Goal: Task Accomplishment & Management: Complete application form

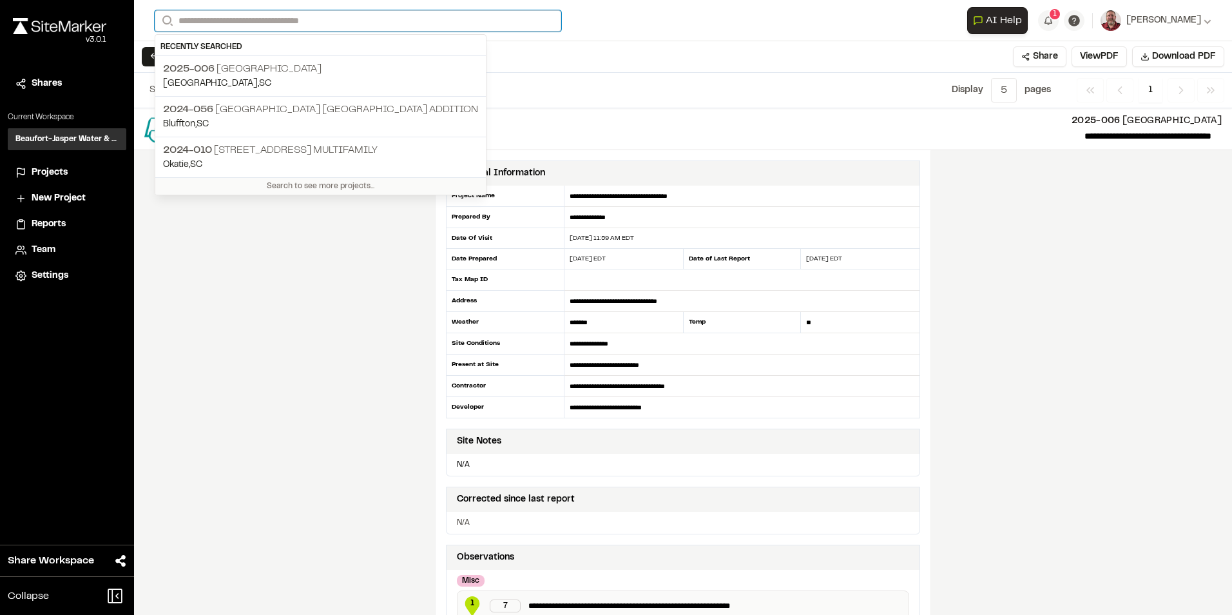
click at [189, 20] on input "Search" at bounding box center [358, 20] width 407 height 21
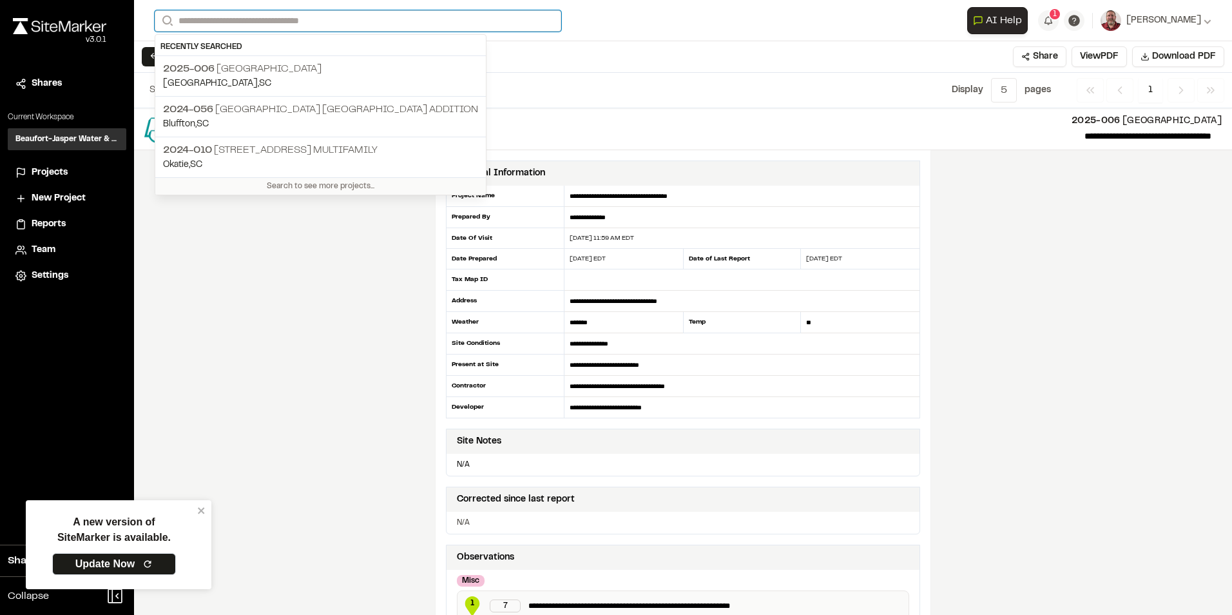
click at [220, 21] on input "Search" at bounding box center [358, 20] width 407 height 21
click at [208, 21] on input "Search" at bounding box center [358, 20] width 407 height 21
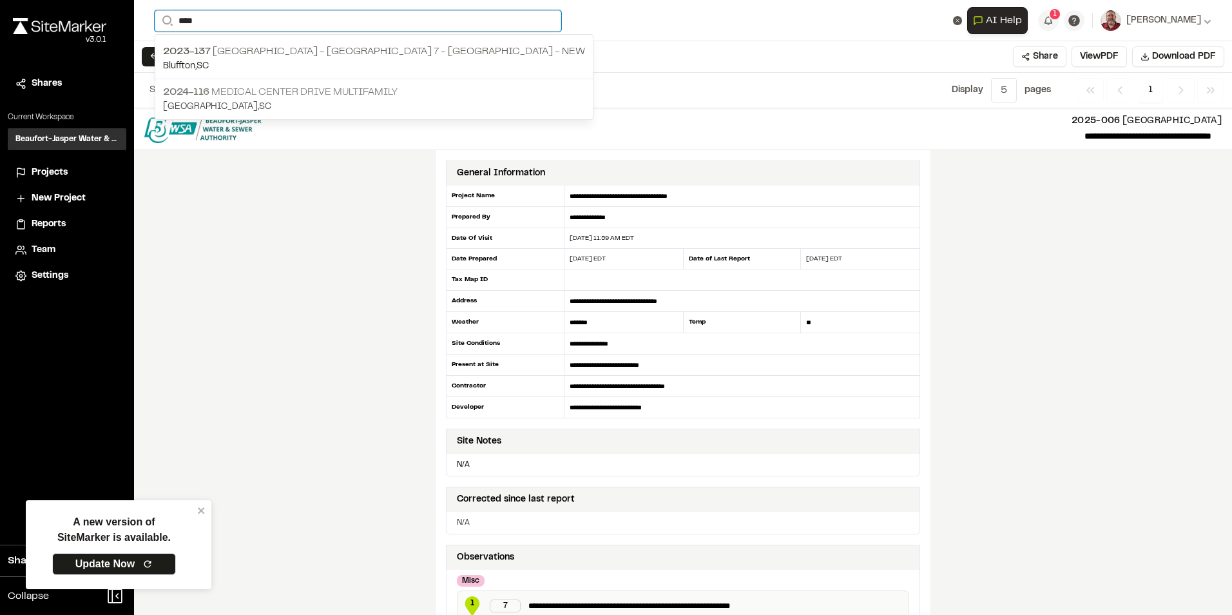
type input "****"
click at [252, 90] on p "2024-116 Medical Center Drive Multifamily" at bounding box center [374, 91] width 422 height 15
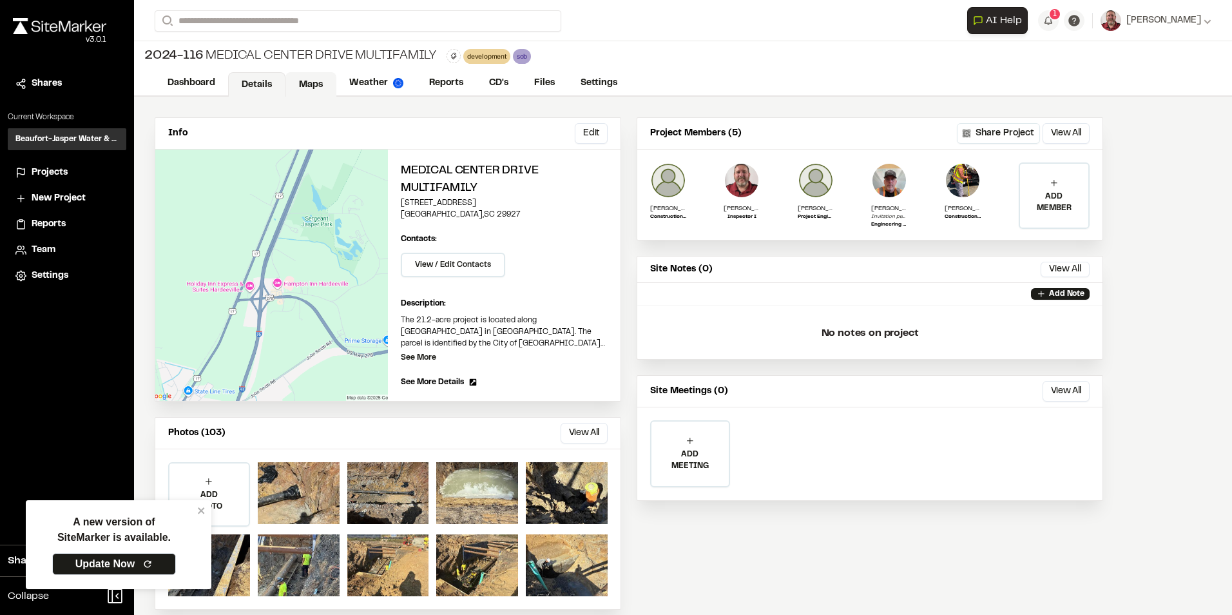
click at [319, 81] on link "Maps" at bounding box center [311, 84] width 51 height 24
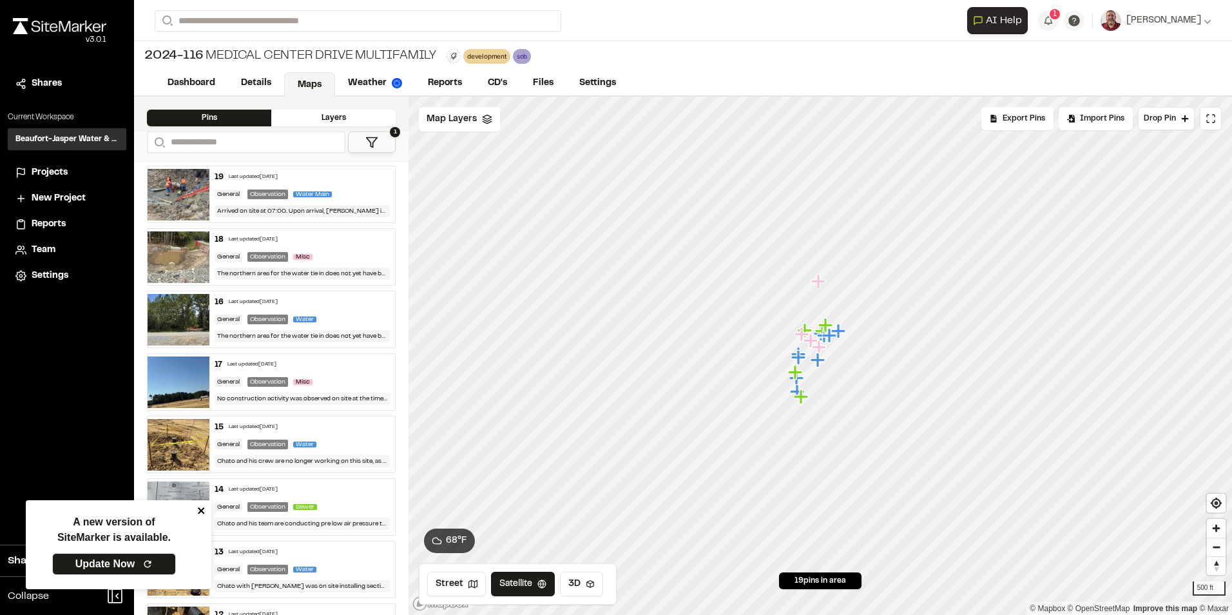
click at [197, 512] on icon "close" at bounding box center [201, 510] width 9 height 10
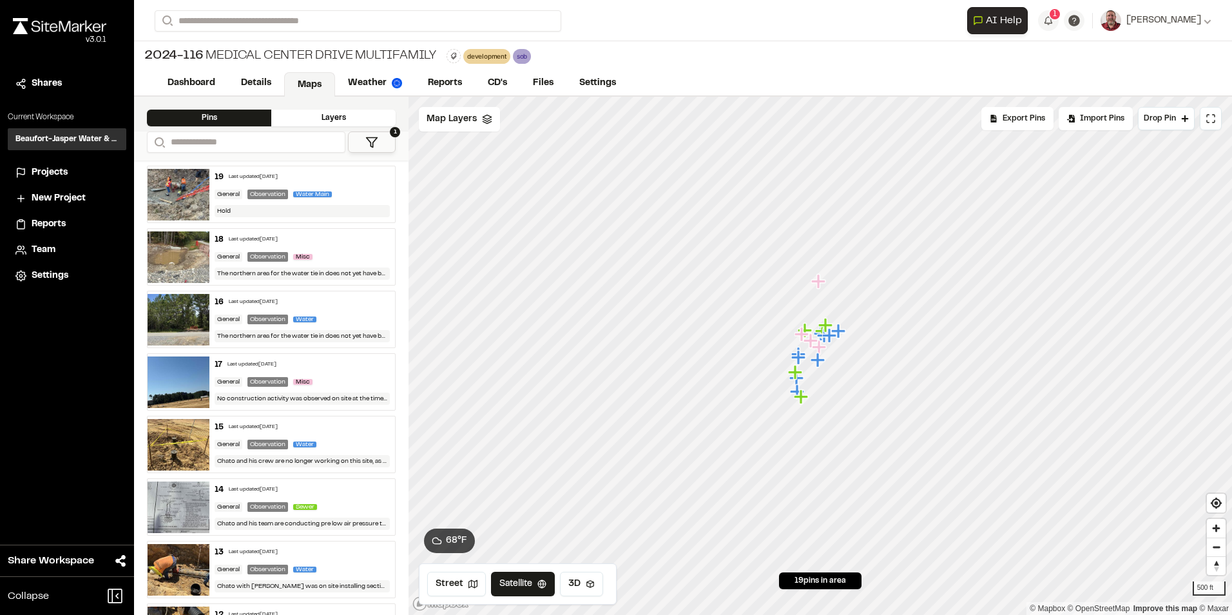
click at [257, 206] on div "Hold" at bounding box center [302, 211] width 175 height 12
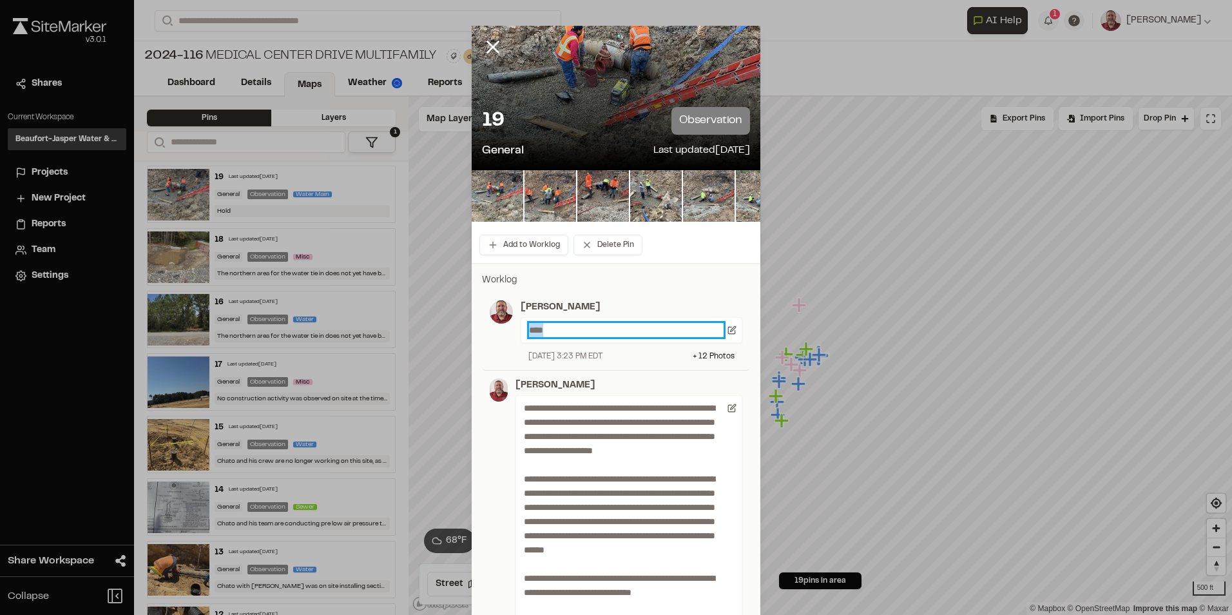
drag, startPoint x: 566, startPoint y: 327, endPoint x: 488, endPoint y: 334, distance: 78.2
click at [490, 334] on div "[PERSON_NAME] **** [DATE] 3:23 PM EDT + 12 Photo s" at bounding box center [616, 331] width 253 height 62
paste p
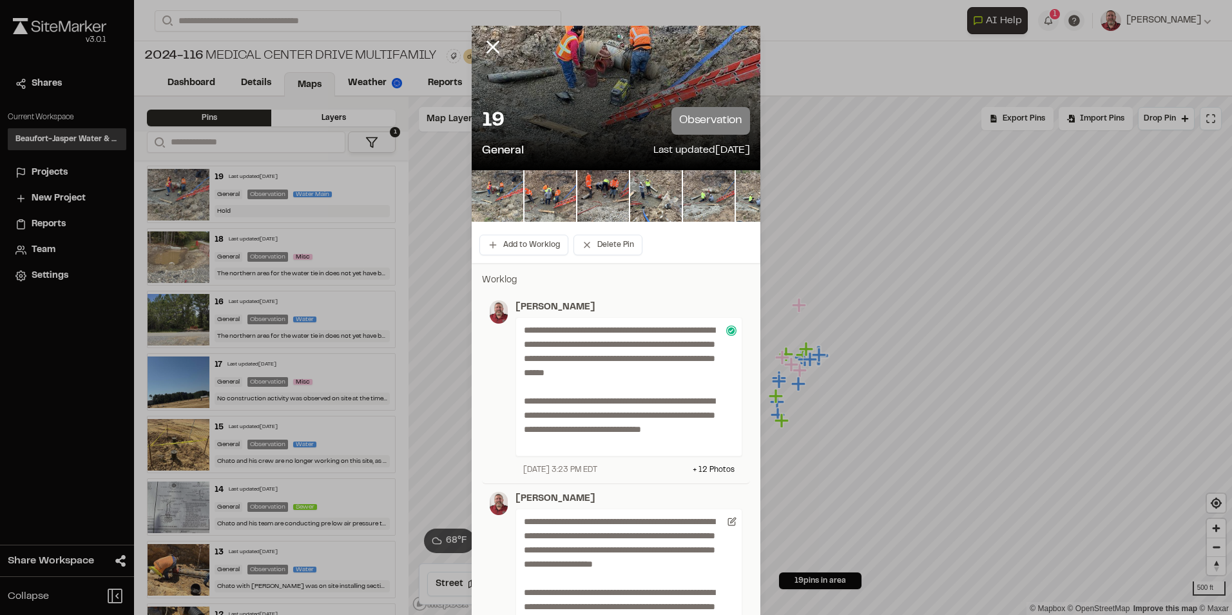
click at [677, 279] on p "Worklog" at bounding box center [616, 280] width 268 height 14
click at [494, 44] on icon at bounding box center [493, 47] width 22 height 22
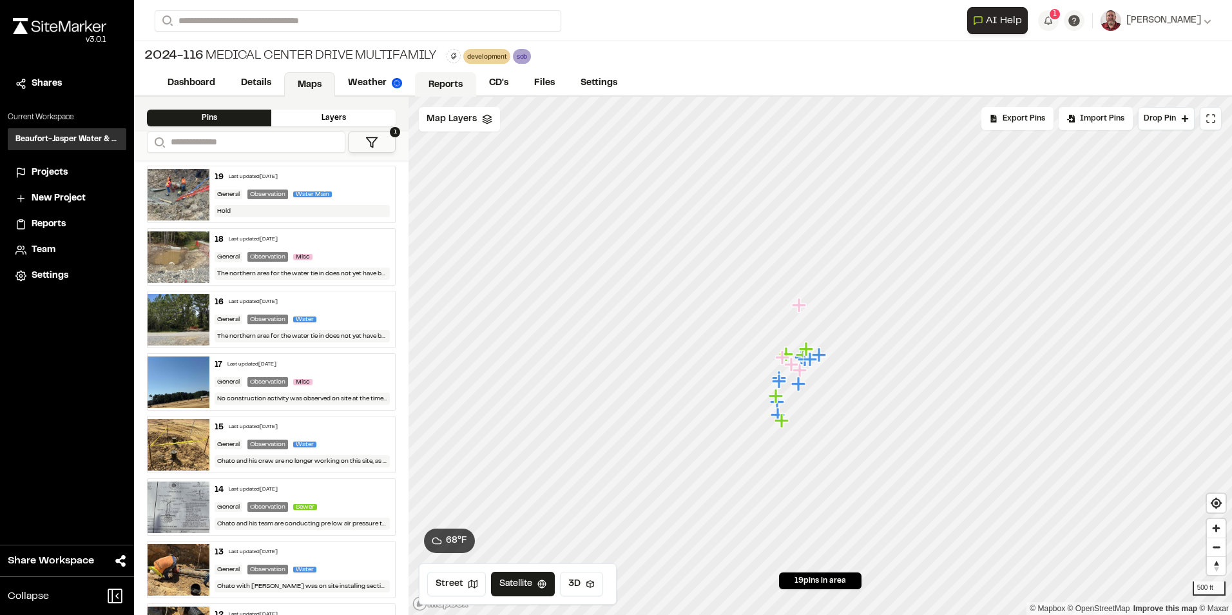
click at [440, 78] on link "Reports" at bounding box center [445, 84] width 61 height 24
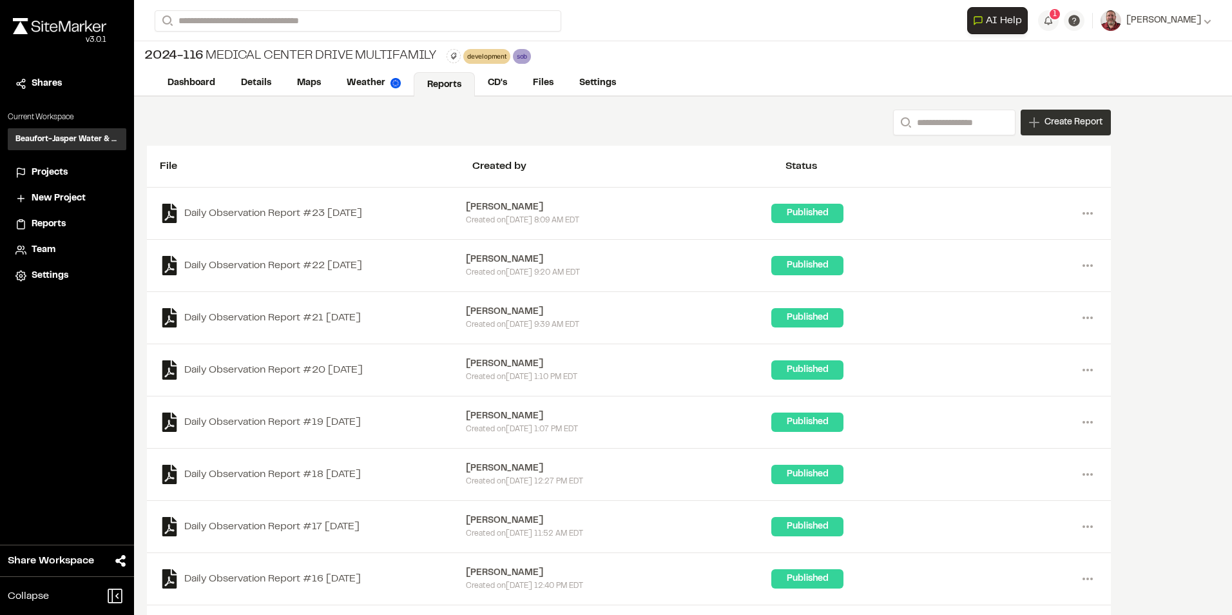
click at [1069, 126] on span "Create Report" at bounding box center [1074, 122] width 58 height 14
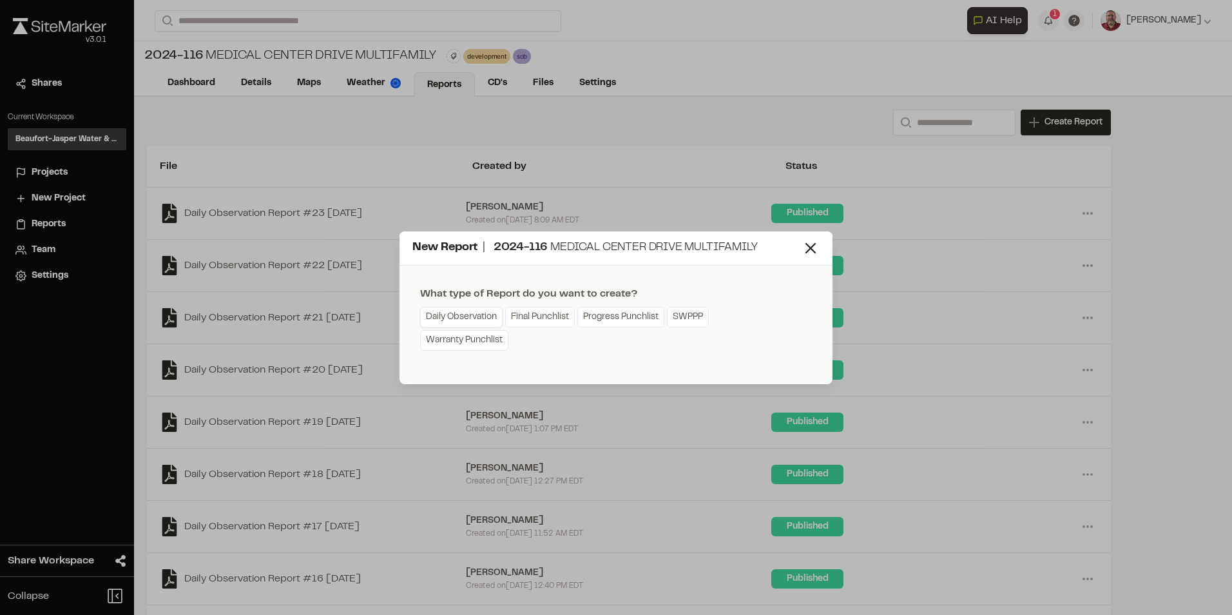
click at [472, 320] on link "Daily Observation" at bounding box center [461, 317] width 82 height 21
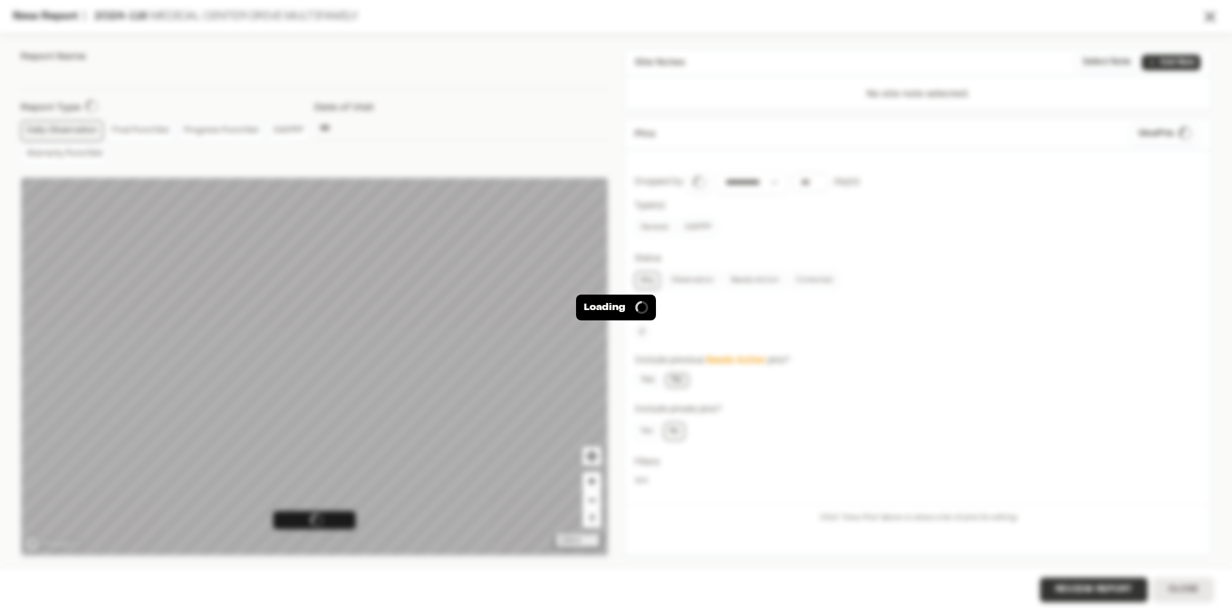
type input "**********"
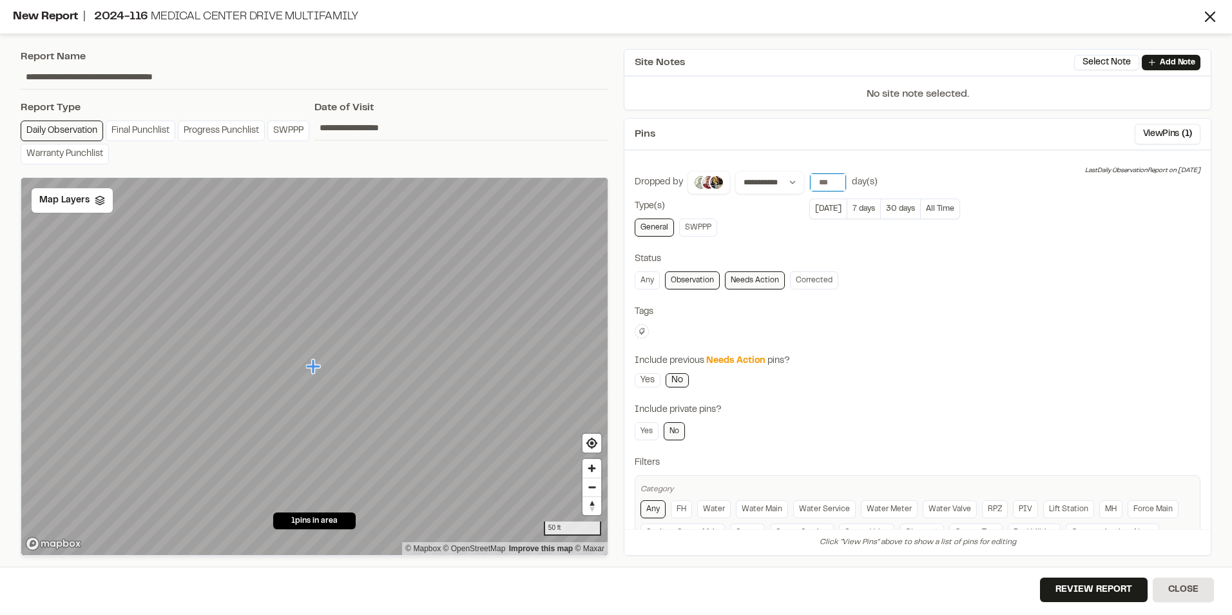
click at [824, 176] on input "number" at bounding box center [828, 182] width 36 height 18
click at [834, 204] on button "[DATE]" at bounding box center [827, 208] width 37 height 21
click at [1159, 138] on button "View Pins ( 1 )" at bounding box center [1168, 134] width 66 height 21
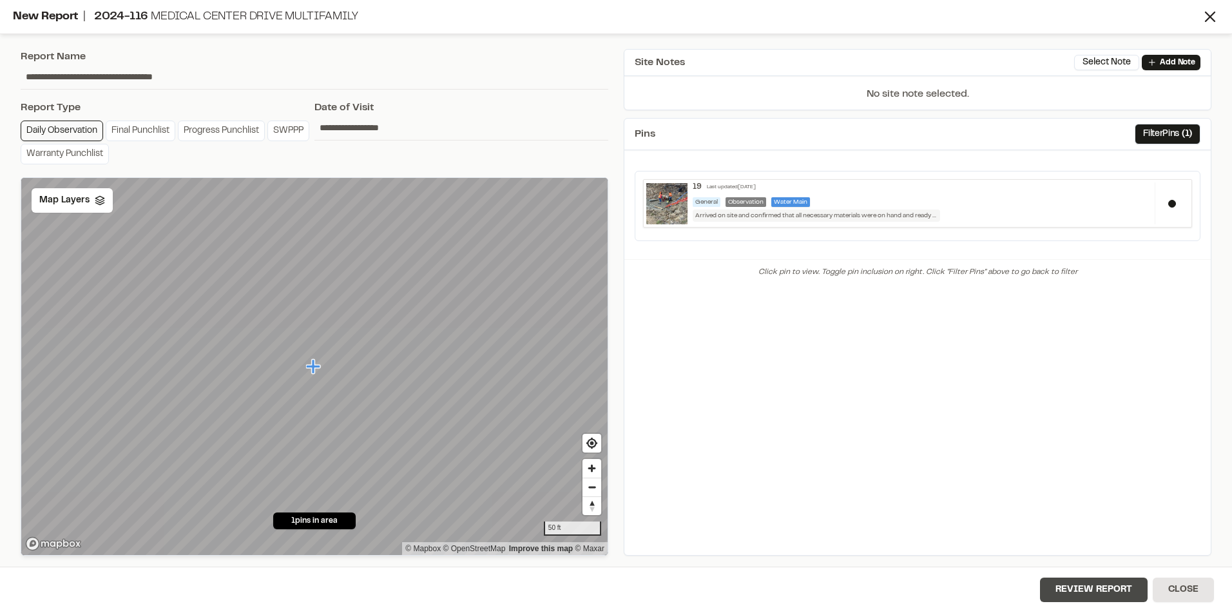
click at [1060, 590] on button "Review Report" at bounding box center [1094, 589] width 108 height 24
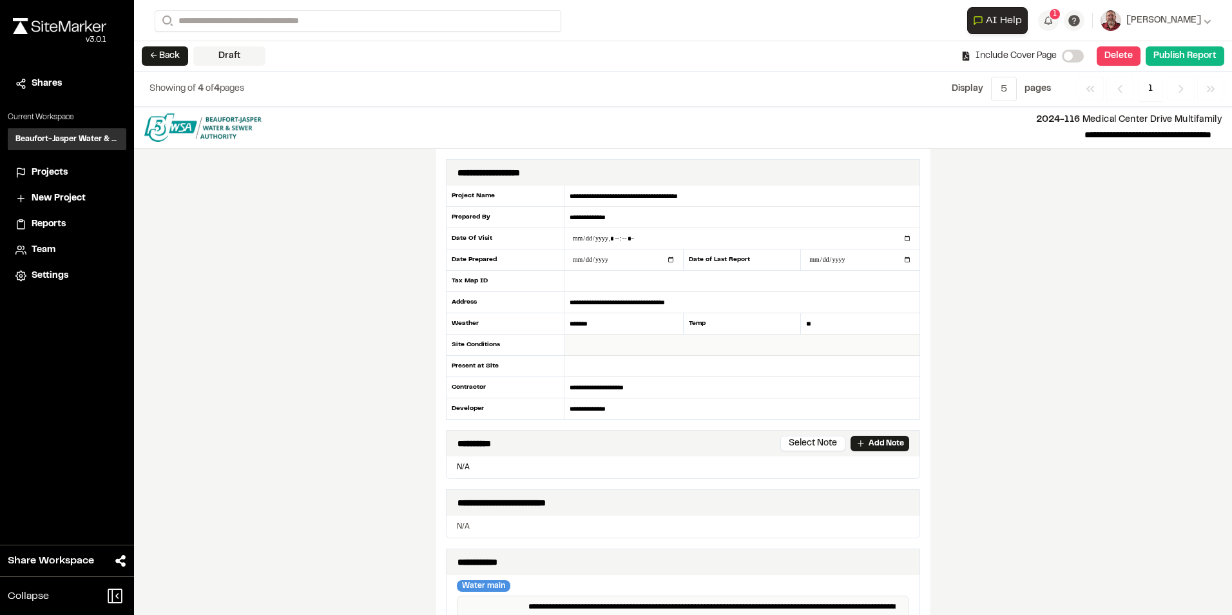
click at [568, 342] on input "text" at bounding box center [742, 344] width 355 height 21
type input "**********"
click at [590, 365] on input "text" at bounding box center [742, 366] width 355 height 21
type input "*"
type input "**********"
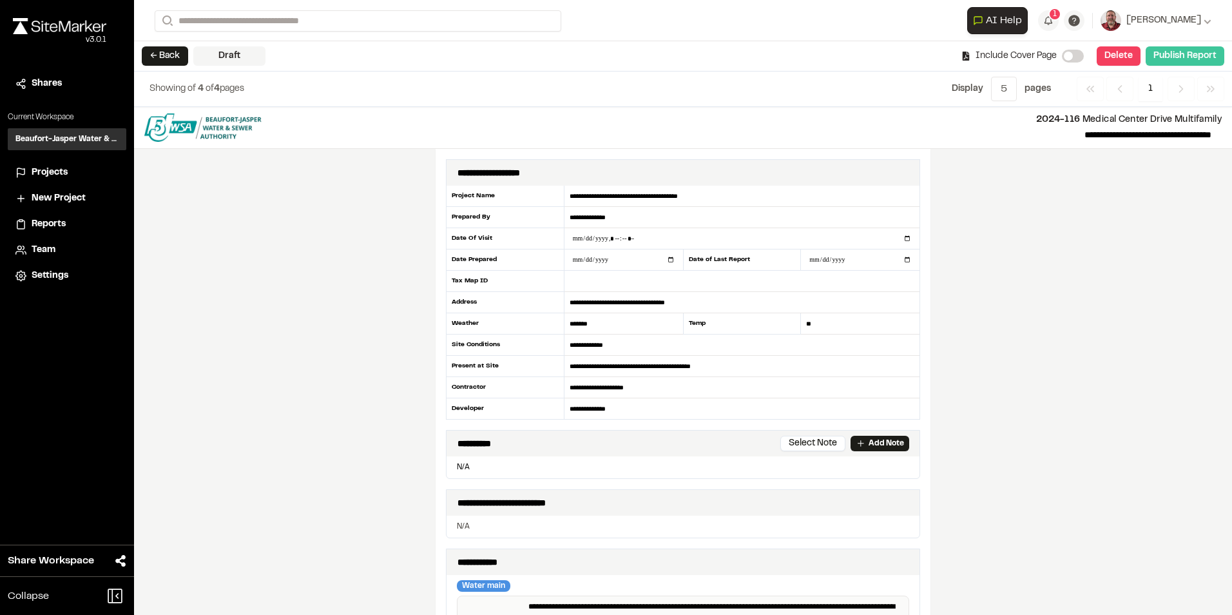
click at [1177, 57] on button "Publish Report" at bounding box center [1185, 55] width 79 height 19
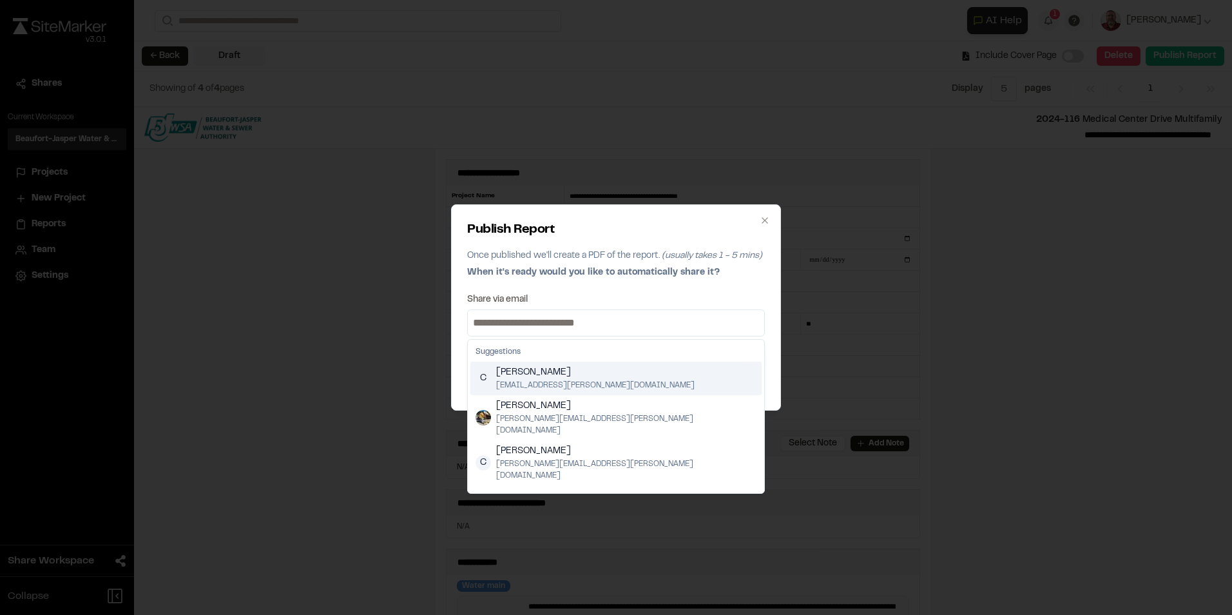
click at [583, 324] on input at bounding box center [615, 323] width 291 height 21
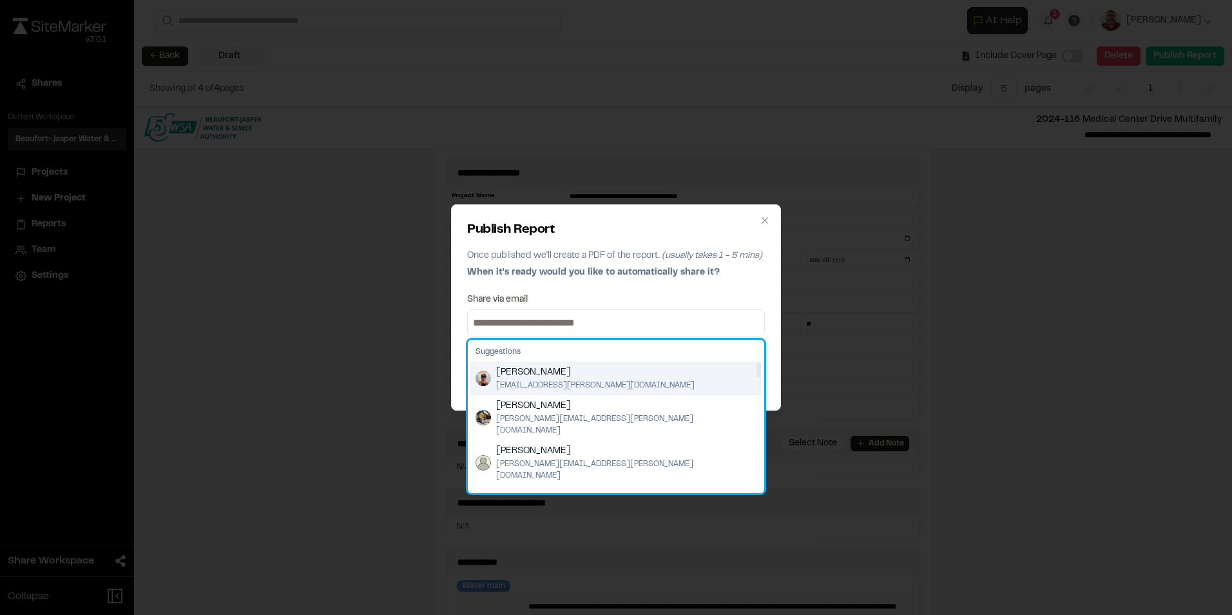
click at [476, 380] on img "Suggestions" at bounding box center [483, 378] width 15 height 15
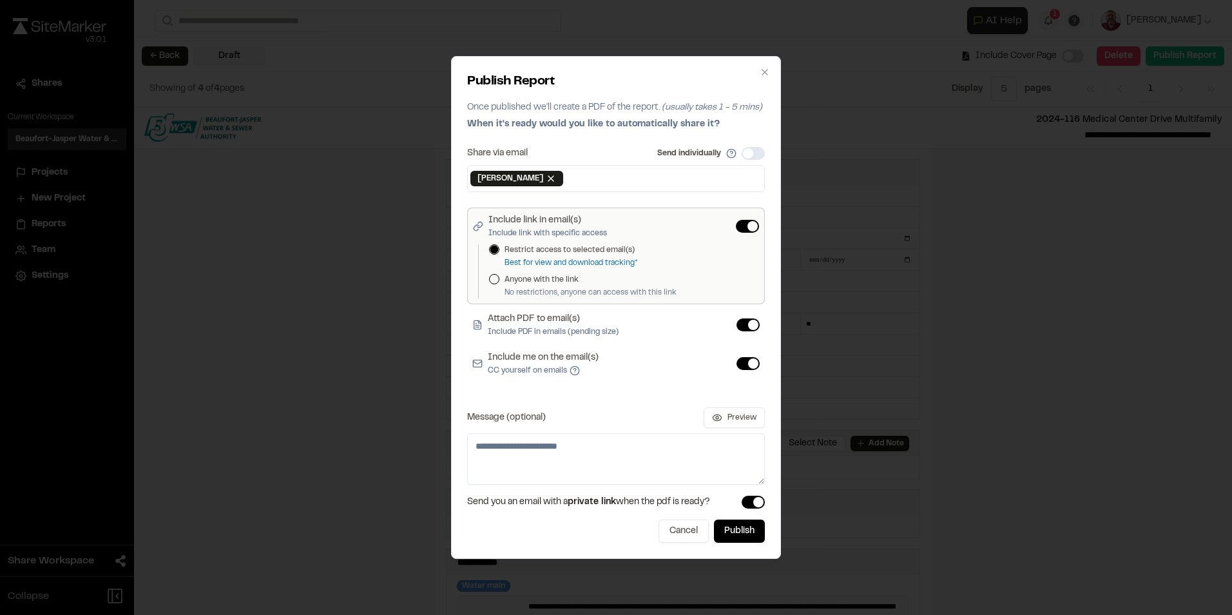
click at [742, 362] on button "Include me on the email(s) CC yourself on emails" at bounding box center [748, 363] width 23 height 13
click at [729, 528] on button "Publish" at bounding box center [739, 530] width 51 height 23
